Goal: Find specific page/section: Find specific page/section

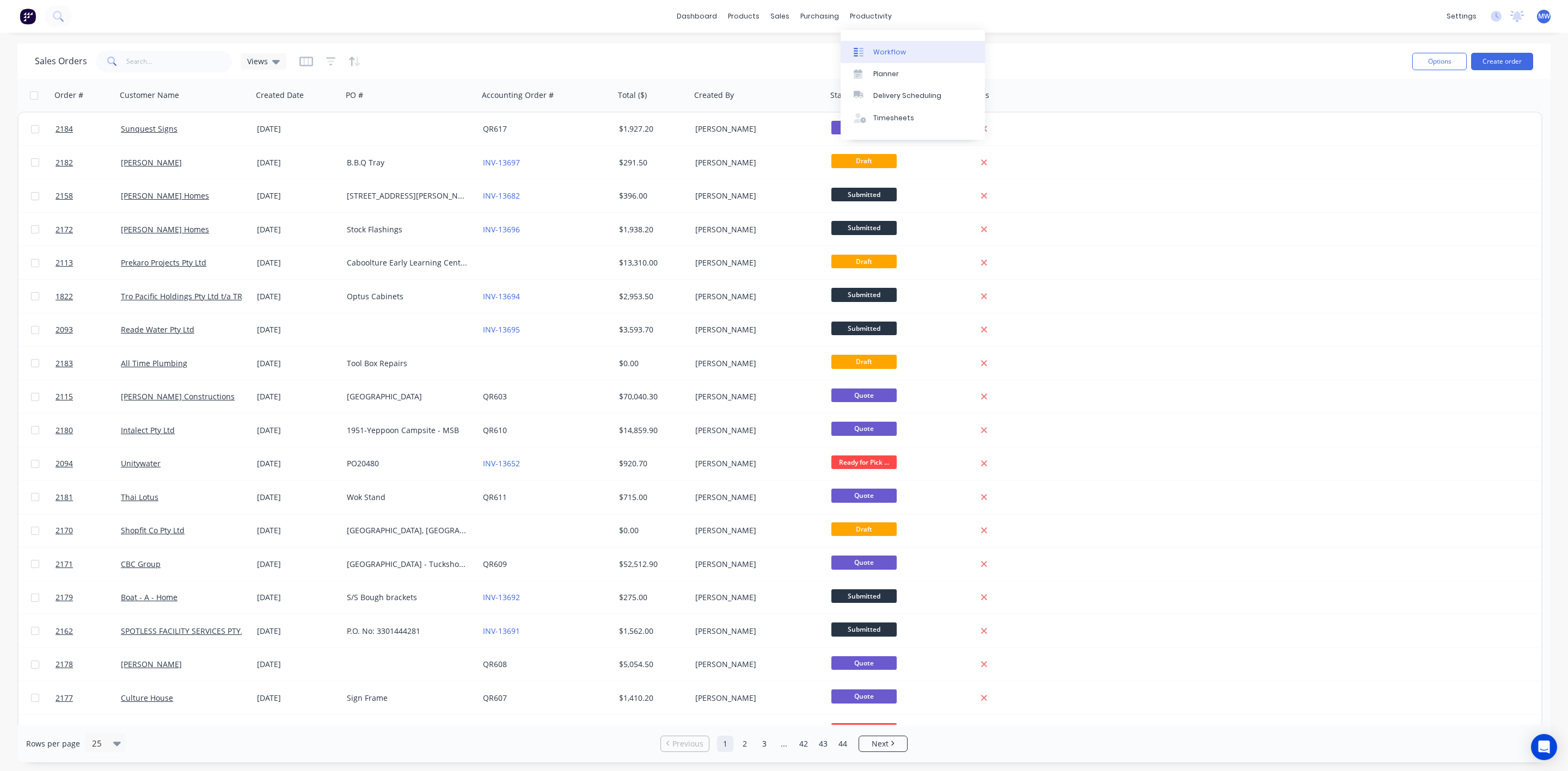
click at [874, 43] on link "Workflow" at bounding box center [913, 52] width 144 height 22
click at [880, 69] on div "Planner" at bounding box center [886, 74] width 25 height 10
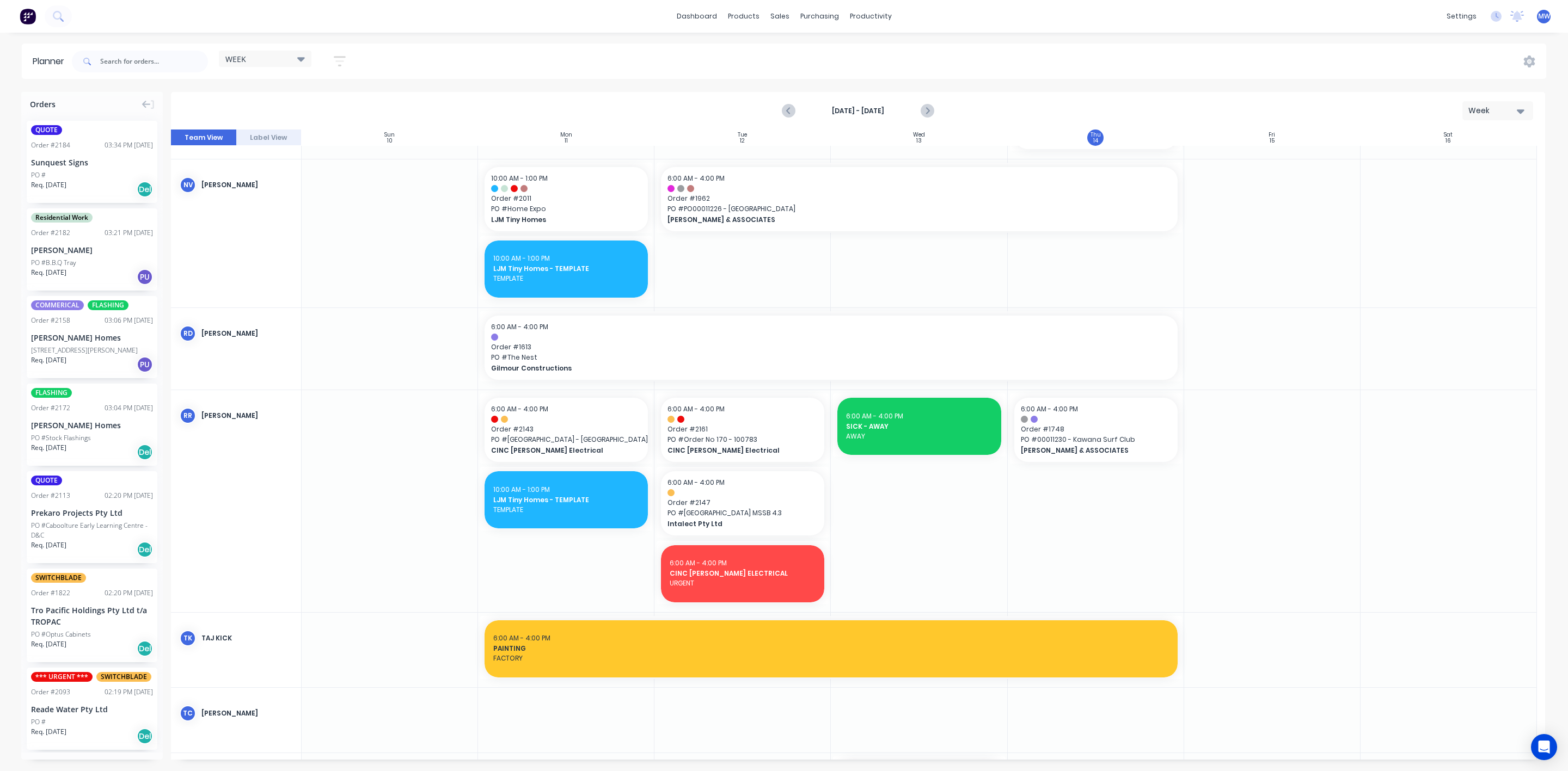
scroll to position [980, 0]
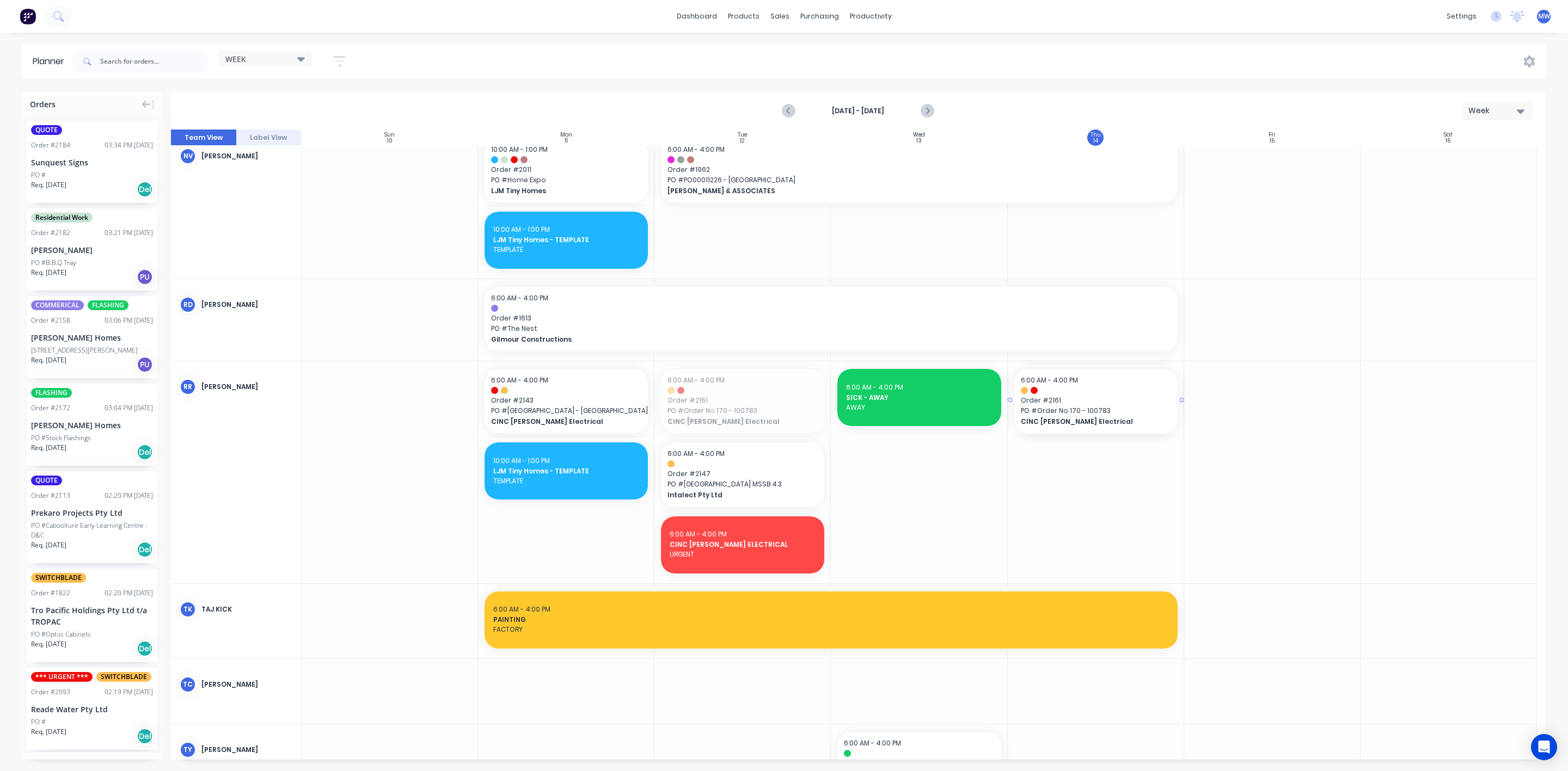
drag, startPoint x: 724, startPoint y: 403, endPoint x: 1074, endPoint y: 480, distance: 358.4
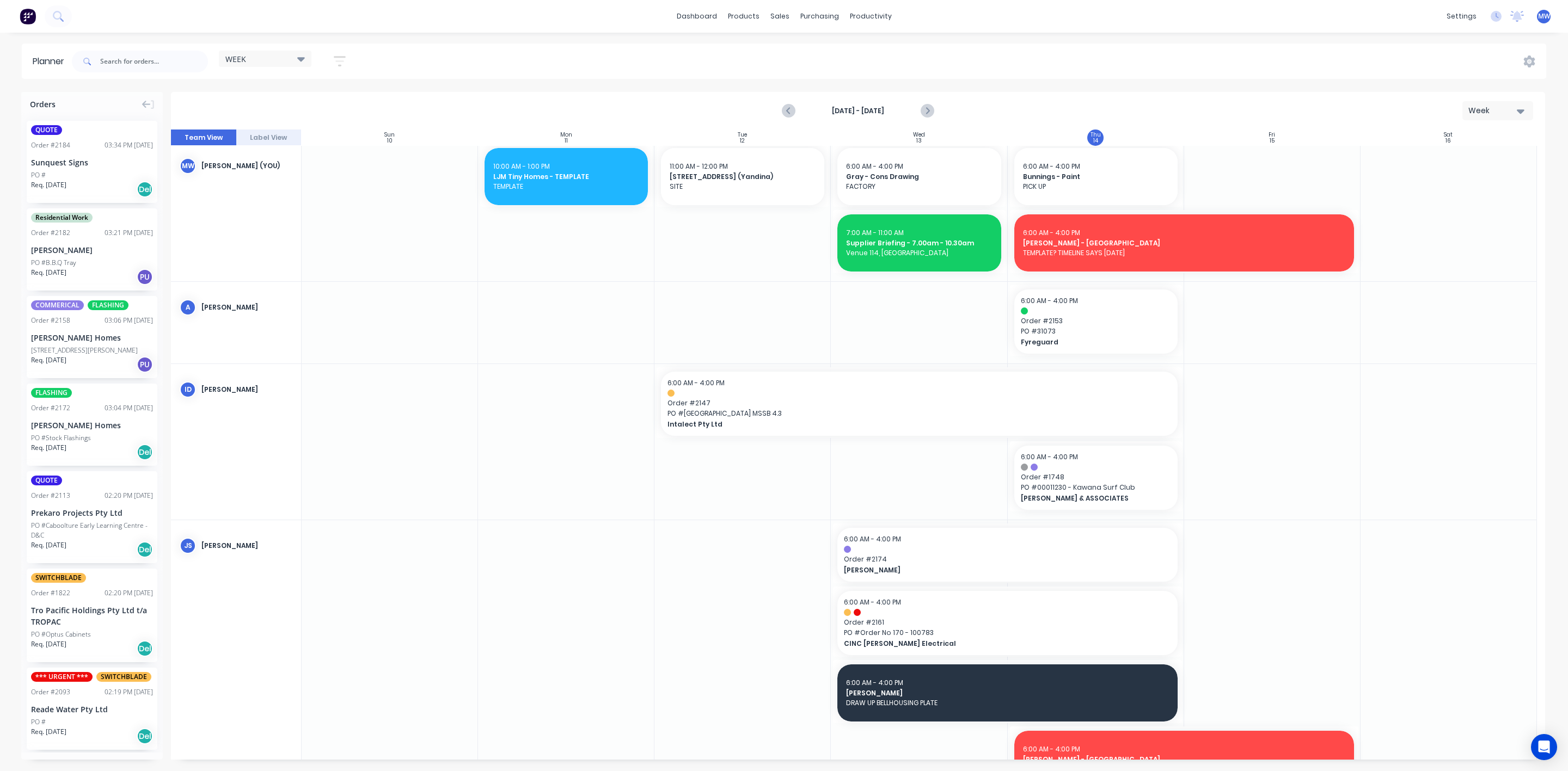
scroll to position [0, 0]
